Goal: Task Accomplishment & Management: Use online tool/utility

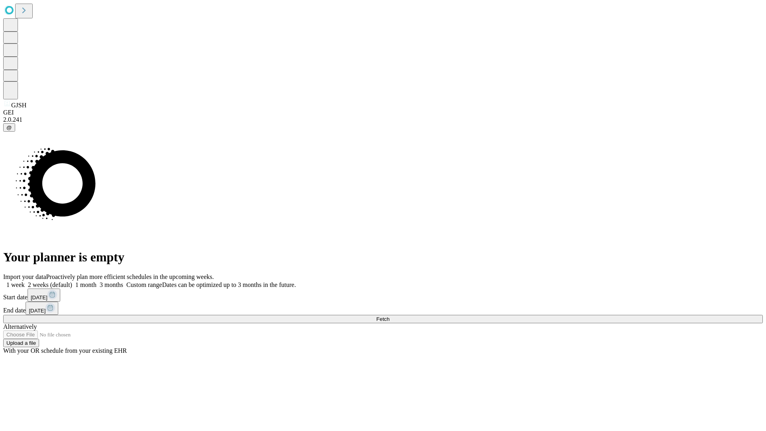
click at [389, 316] on span "Fetch" at bounding box center [382, 319] width 13 height 6
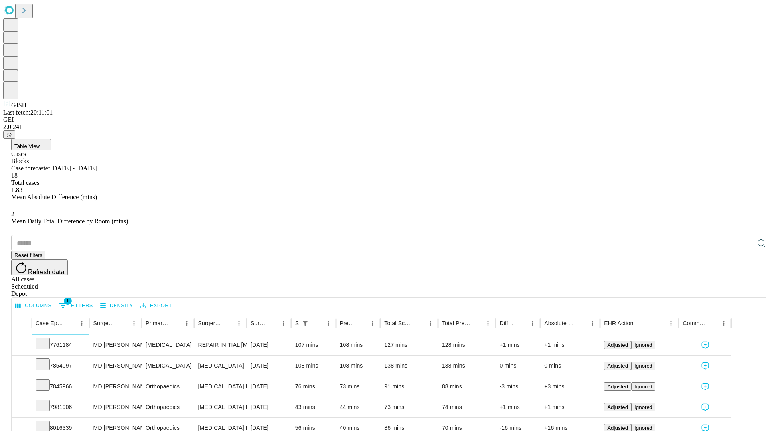
click at [47, 339] on icon at bounding box center [43, 343] width 8 height 8
